Goal: Task Accomplishment & Management: Use online tool/utility

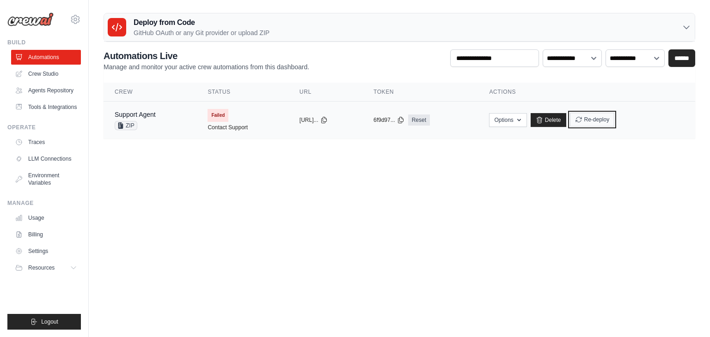
click at [601, 121] on button "Re-deploy" at bounding box center [592, 120] width 45 height 14
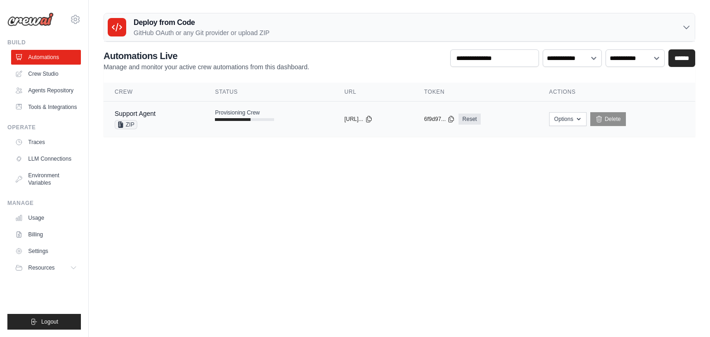
click at [238, 120] on div at bounding box center [233, 119] width 36 height 3
click at [495, 212] on body "satishkolamudi@gmail.com Settings Build Automations" at bounding box center [355, 168] width 710 height 337
click at [577, 122] on button "Options" at bounding box center [567, 119] width 37 height 14
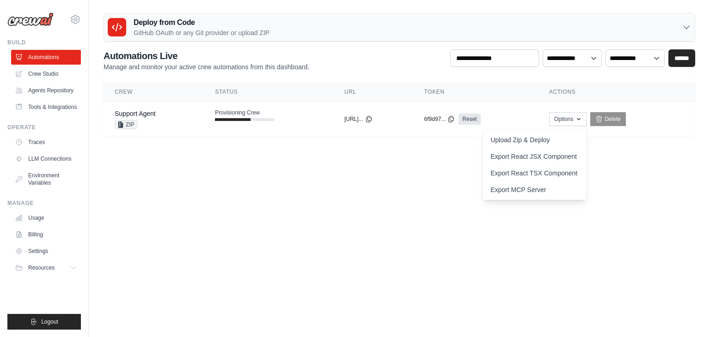
click at [355, 194] on body "satishkolamudi@gmail.com Settings Build Automations" at bounding box center [355, 168] width 710 height 337
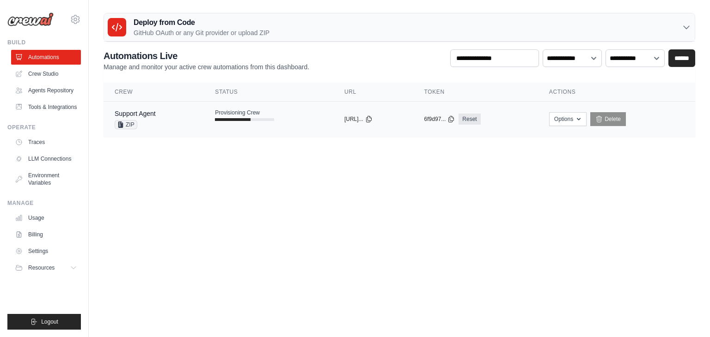
click at [249, 118] on div at bounding box center [244, 119] width 59 height 3
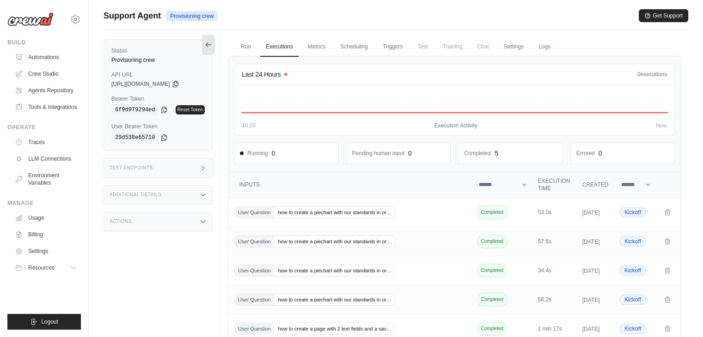
click at [212, 46] on icon at bounding box center [208, 44] width 7 height 7
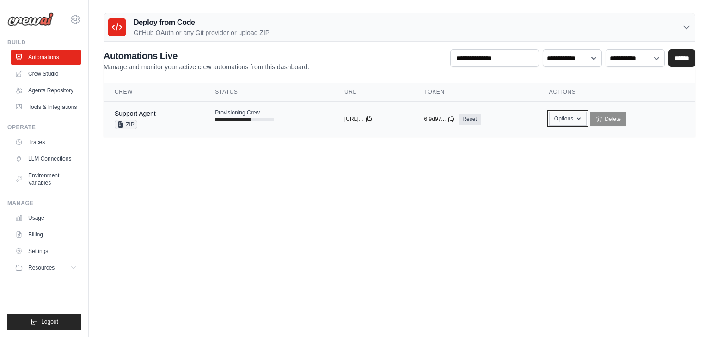
click at [573, 118] on button "Options" at bounding box center [567, 119] width 37 height 14
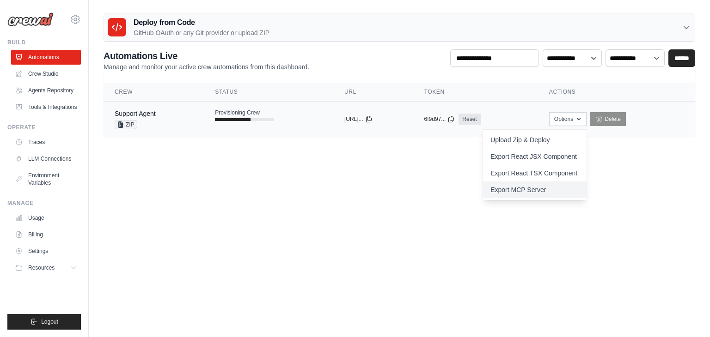
click at [519, 189] on link "Export MCP Server" at bounding box center [535, 190] width 104 height 17
click at [399, 225] on body "[EMAIL_ADDRESS][DOMAIN_NAME] Settings Build Automations" at bounding box center [355, 168] width 710 height 337
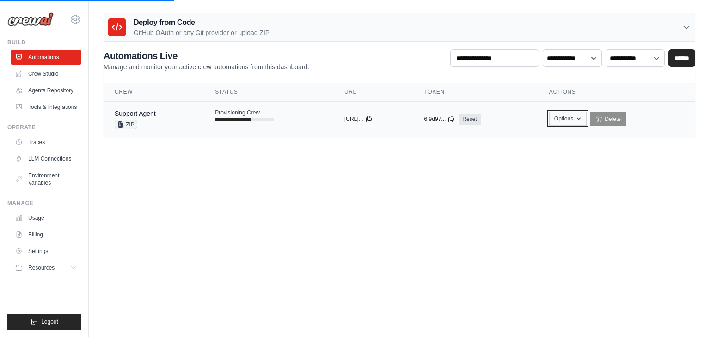
click at [567, 115] on button "Options" at bounding box center [567, 119] width 37 height 14
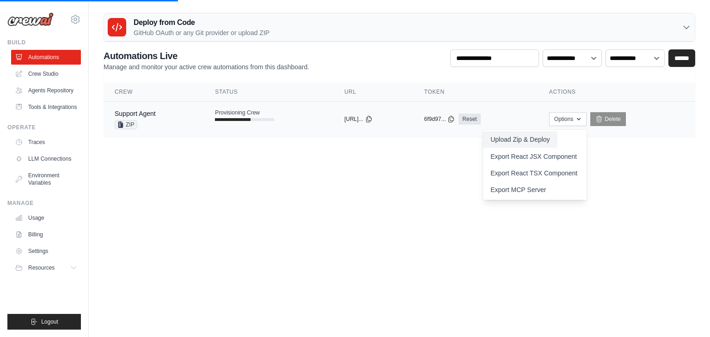
click at [557, 135] on button "Upload Zip & Deploy" at bounding box center [520, 139] width 74 height 17
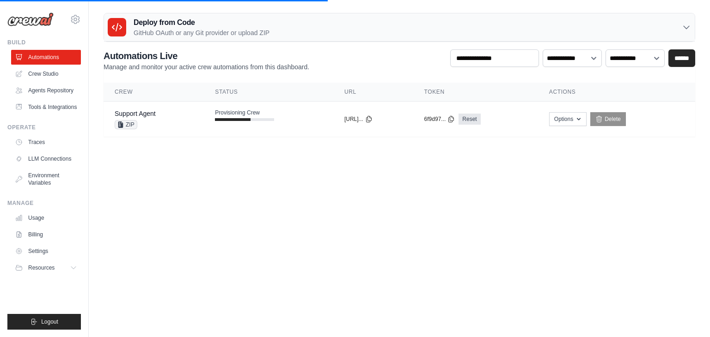
click at [238, 202] on body "satishkolamudi@gmail.com Settings Build Automations" at bounding box center [355, 168] width 710 height 337
drag, startPoint x: 607, startPoint y: 122, endPoint x: 433, endPoint y: 60, distance: 185.1
click at [602, 122] on icon at bounding box center [599, 119] width 5 height 6
click at [349, 216] on body "satishkolamudi@gmail.com Settings Build Automations" at bounding box center [355, 168] width 710 height 337
click at [378, 195] on body "satishkolamudi@gmail.com Settings Build Automations" at bounding box center [355, 168] width 710 height 337
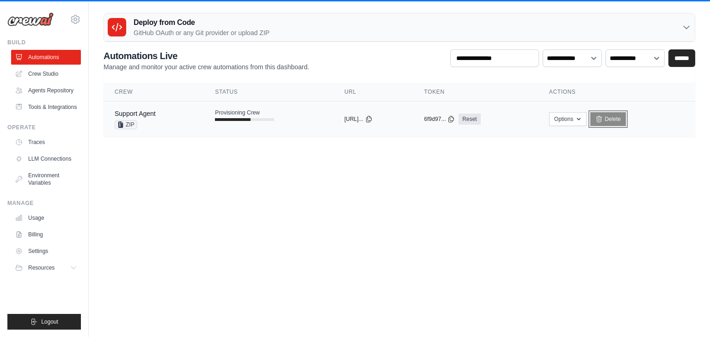
click at [614, 116] on link "Delete" at bounding box center [608, 119] width 36 height 14
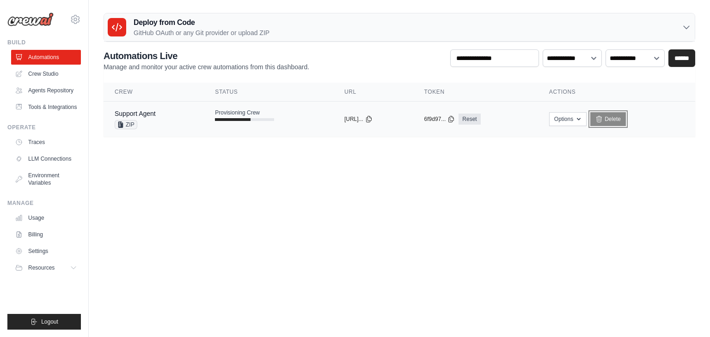
click at [619, 118] on link "Delete" at bounding box center [608, 119] width 36 height 14
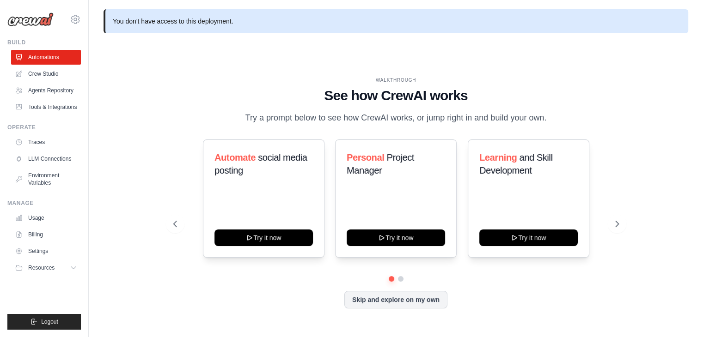
click at [291, 291] on div "Automate social media posting Try it now Personal Project Manager Try it now Le…" at bounding box center [395, 224] width 445 height 169
click at [371, 301] on button "Skip and explore on my own" at bounding box center [395, 299] width 103 height 18
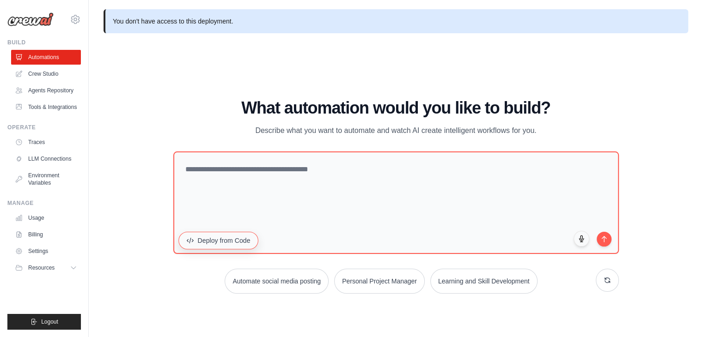
click at [206, 241] on button "Deploy from Code" at bounding box center [218, 241] width 80 height 18
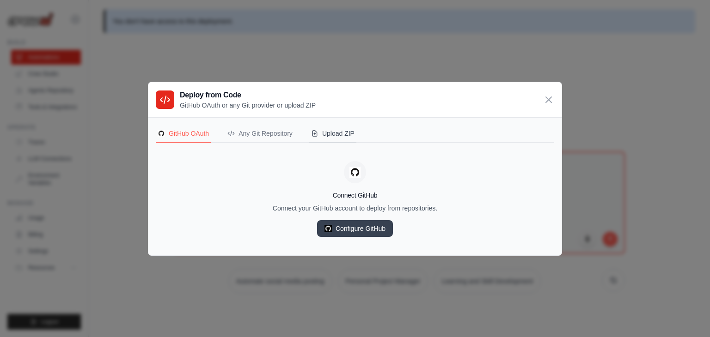
click at [320, 132] on div "Upload ZIP" at bounding box center [332, 133] width 43 height 9
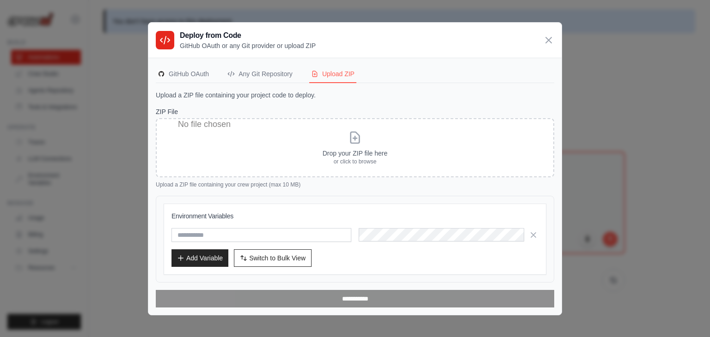
type input "**********"
click at [230, 232] on input "text" at bounding box center [261, 235] width 180 height 14
click at [535, 233] on icon "button" at bounding box center [533, 234] width 9 height 9
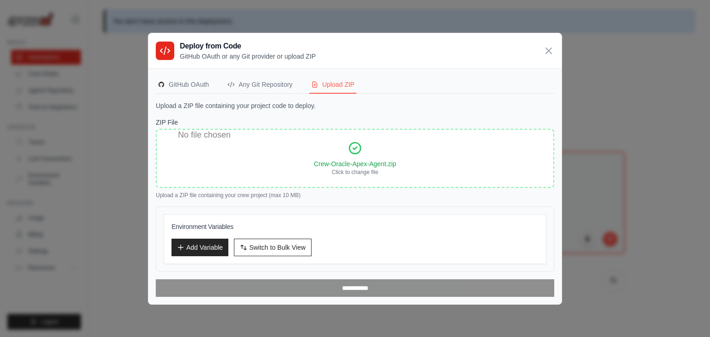
click at [328, 199] on div "ZIP File Drop your ZIP file here or click to browse Crew-Oracle-Apex-Agent.zip …" at bounding box center [355, 207] width 398 height 179
click at [198, 245] on button "Add Variable" at bounding box center [199, 247] width 57 height 18
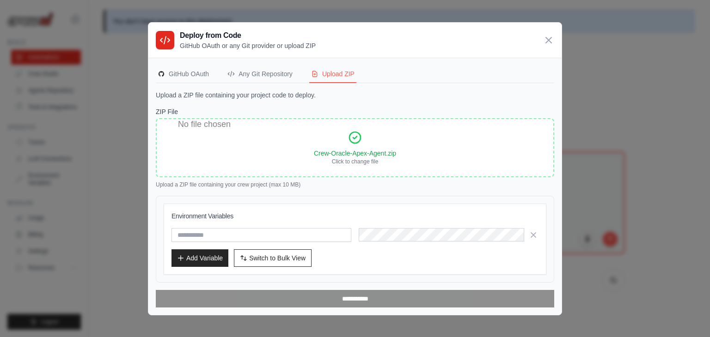
click at [227, 230] on input "text" at bounding box center [261, 235] width 180 height 14
click at [293, 235] on input "text" at bounding box center [261, 235] width 180 height 14
type input "**********"
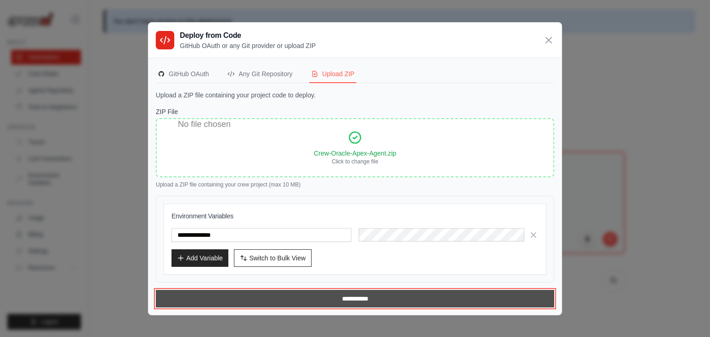
click at [352, 296] on input "**********" at bounding box center [355, 299] width 398 height 18
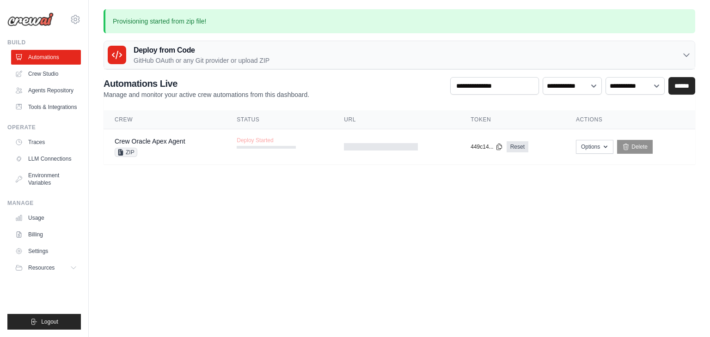
click at [302, 217] on body "satishkolamudi@gmail.com Settings Build Automations" at bounding box center [355, 168] width 710 height 337
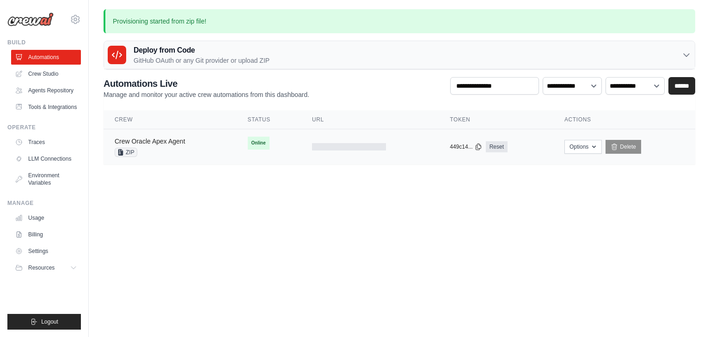
click at [164, 141] on link "Crew Oracle Apex Agent" at bounding box center [150, 141] width 71 height 7
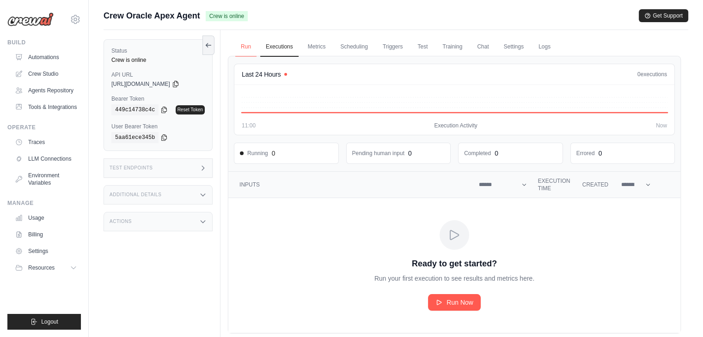
click at [244, 53] on link "Run" at bounding box center [245, 46] width 21 height 19
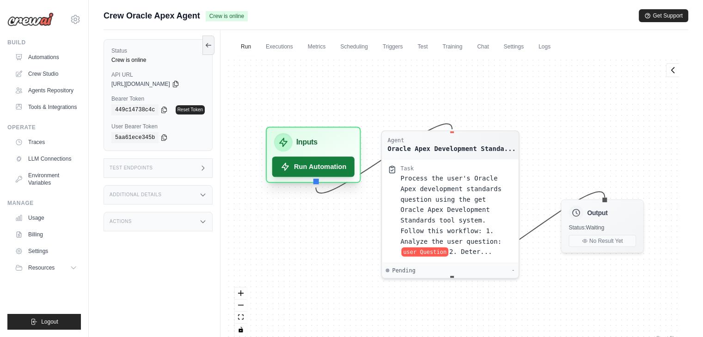
click at [313, 159] on button "Run Automation" at bounding box center [313, 167] width 82 height 20
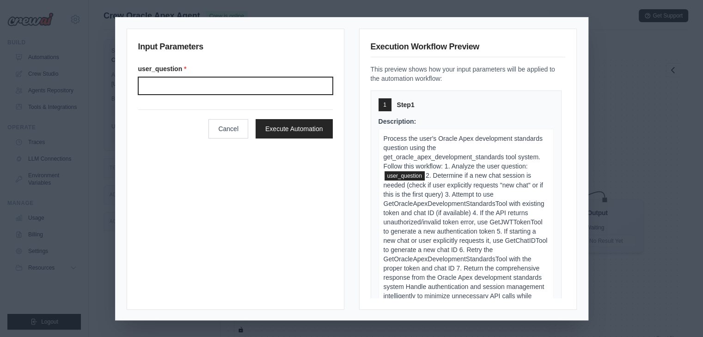
click at [208, 88] on input "User question" at bounding box center [235, 86] width 195 height 18
type input "**********"
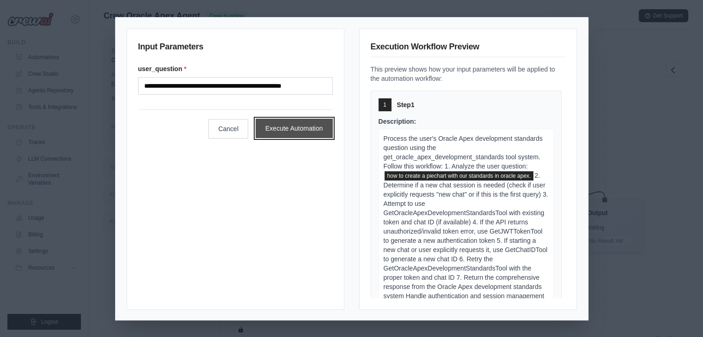
click at [273, 125] on button "Execute Automation" at bounding box center [294, 128] width 77 height 19
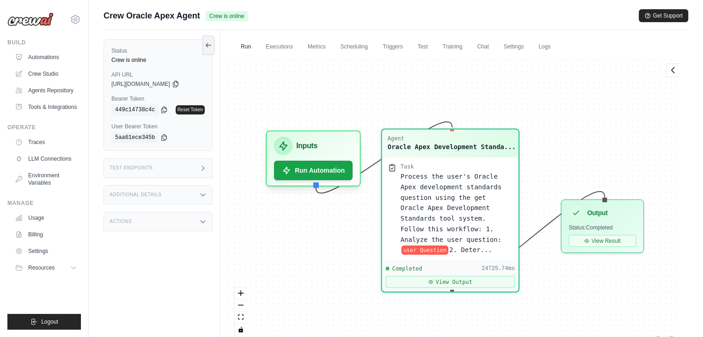
scroll to position [4889, 0]
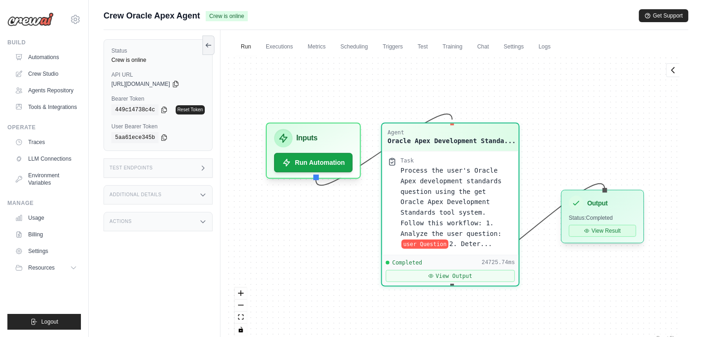
click at [609, 231] on button "View Result" at bounding box center [601, 231] width 67 height 12
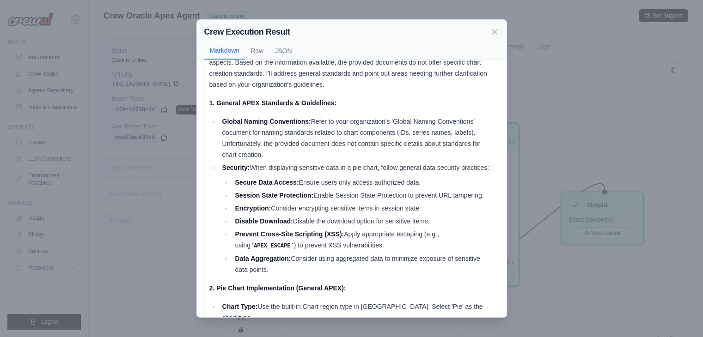
scroll to position [0, 0]
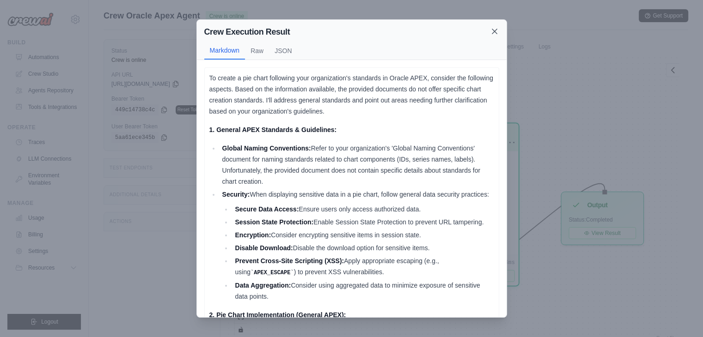
click at [494, 29] on icon at bounding box center [494, 31] width 9 height 9
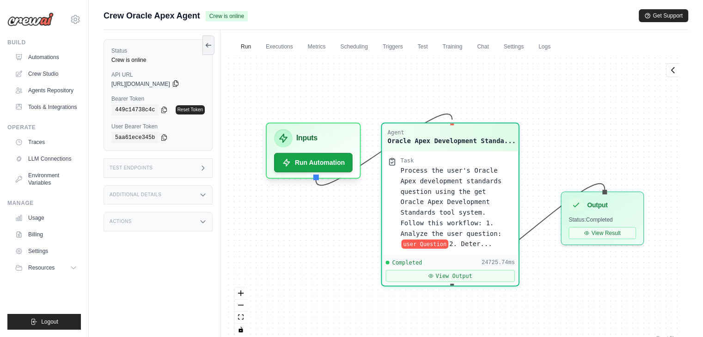
click at [178, 85] on icon at bounding box center [175, 84] width 5 height 6
click at [179, 85] on icon at bounding box center [175, 83] width 7 height 7
click at [161, 110] on icon at bounding box center [163, 109] width 7 height 7
click at [157, 159] on div "Test Endpoints" at bounding box center [158, 168] width 109 height 19
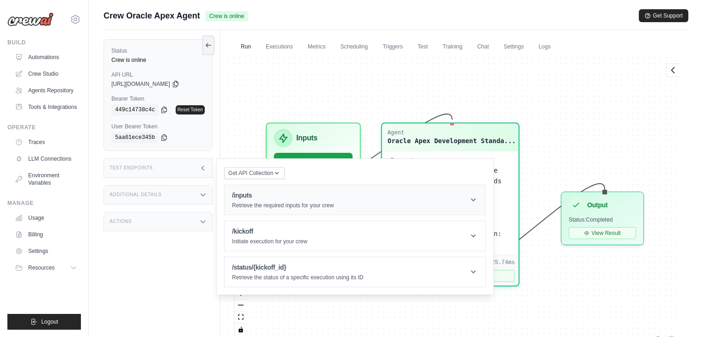
drag, startPoint x: 275, startPoint y: 193, endPoint x: 280, endPoint y: 194, distance: 4.7
click at [280, 194] on h1 "/inputs" at bounding box center [283, 195] width 102 height 9
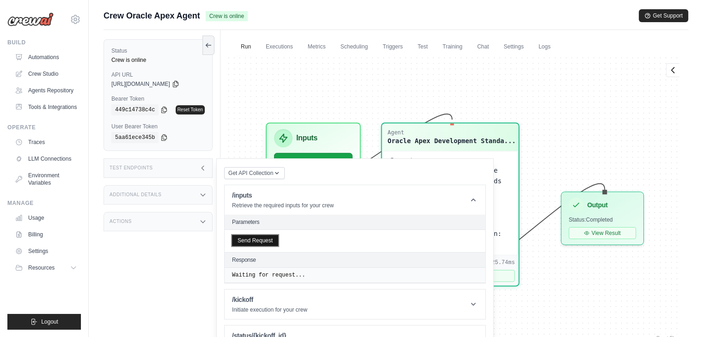
click at [266, 241] on button "Send Request" at bounding box center [255, 240] width 46 height 11
click at [536, 171] on div "Agent Oracle Apex Development Standa... Task Process the user's Oracle Apex dev…" at bounding box center [454, 199] width 453 height 287
click at [149, 178] on div "Status Crew is online API URL copied https://crew-oracle-apex-agent-30ab96b6-70…" at bounding box center [162, 198] width 117 height 337
click at [149, 171] on div "Test Endpoints" at bounding box center [158, 168] width 109 height 19
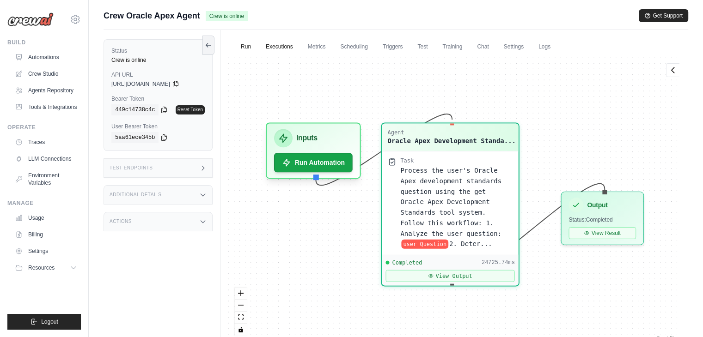
click at [279, 45] on link "Executions" at bounding box center [279, 46] width 38 height 19
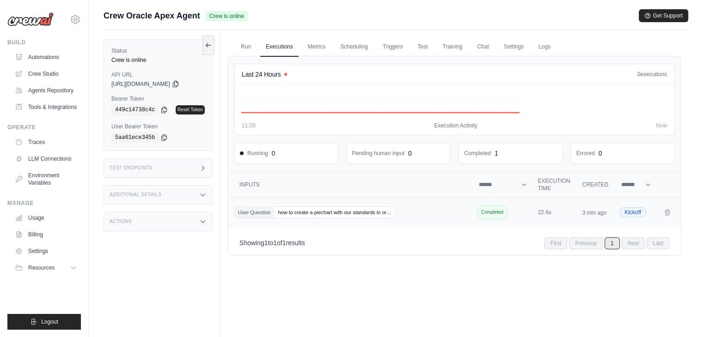
click at [410, 214] on div "User Question how to create a piechart with our standards in or…" at bounding box center [351, 213] width 234 height 12
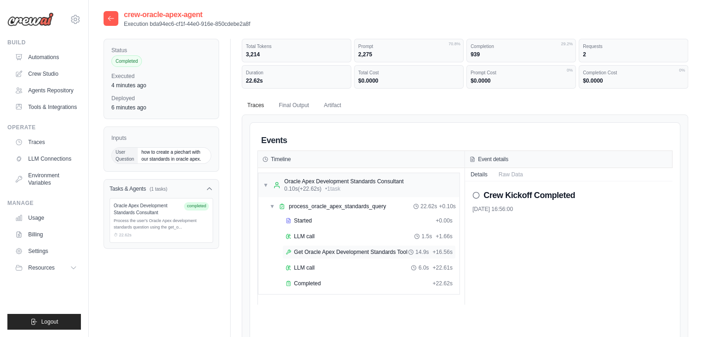
click at [305, 251] on span "Get Oracle Apex Development Standards Tool" at bounding box center [350, 252] width 113 height 7
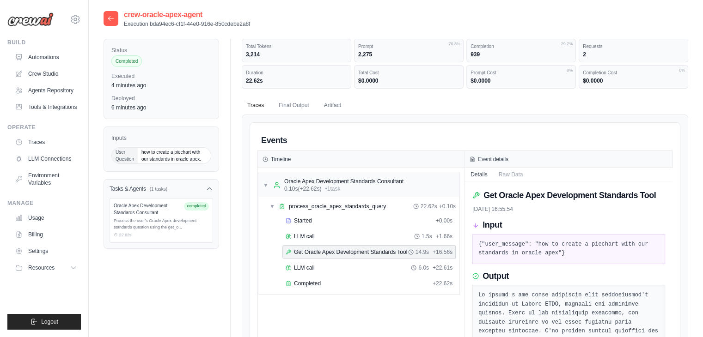
click at [109, 16] on icon at bounding box center [110, 18] width 7 height 7
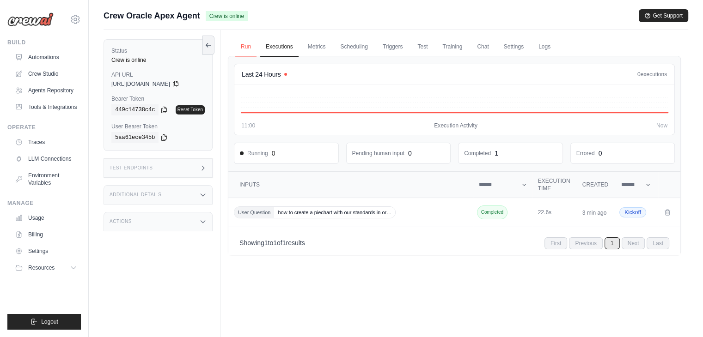
click at [254, 45] on link "Run" at bounding box center [245, 46] width 21 height 19
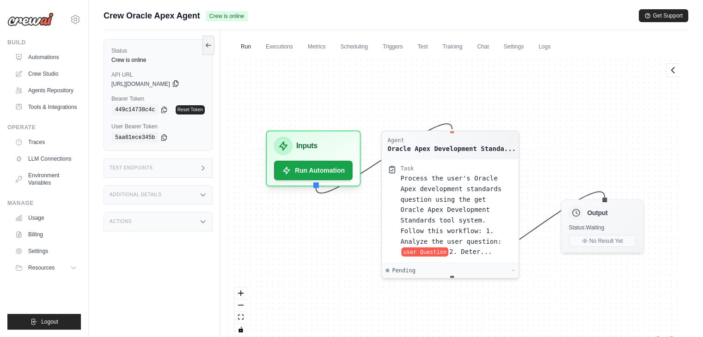
click at [179, 83] on icon at bounding box center [175, 83] width 7 height 7
